Goal: Information Seeking & Learning: Find specific fact

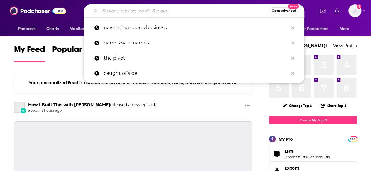
click at [206, 11] on input "Search podcasts, credits, & more..." at bounding box center [184, 10] width 169 height 9
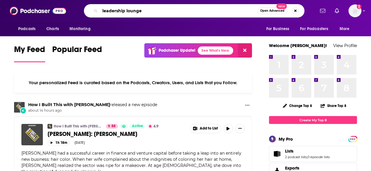
type input "leadership lounge"
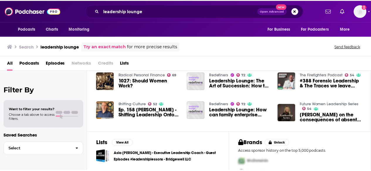
scroll to position [128, 0]
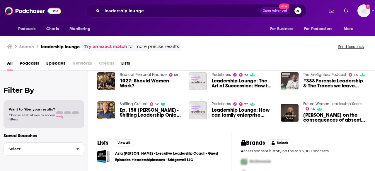
click at [226, 110] on span "Leadership Lounge: How can family enterprise leaders stay ahead in a fast-chang…" at bounding box center [242, 113] width 62 height 10
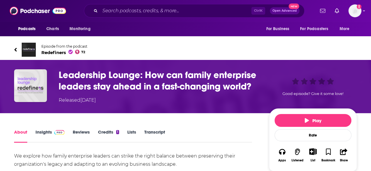
scroll to position [1, 0]
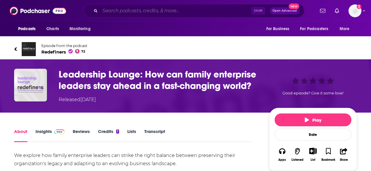
click at [116, 10] on input "Search podcasts, credits, & more..." at bounding box center [175, 10] width 151 height 9
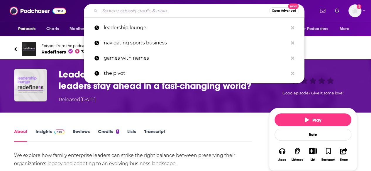
click at [116, 10] on input "Search podcasts, credits, & more..." at bounding box center [184, 10] width 169 height 9
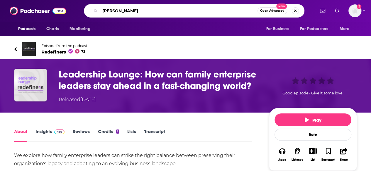
type input "[PERSON_NAME]"
